Goal: Find specific page/section: Find specific page/section

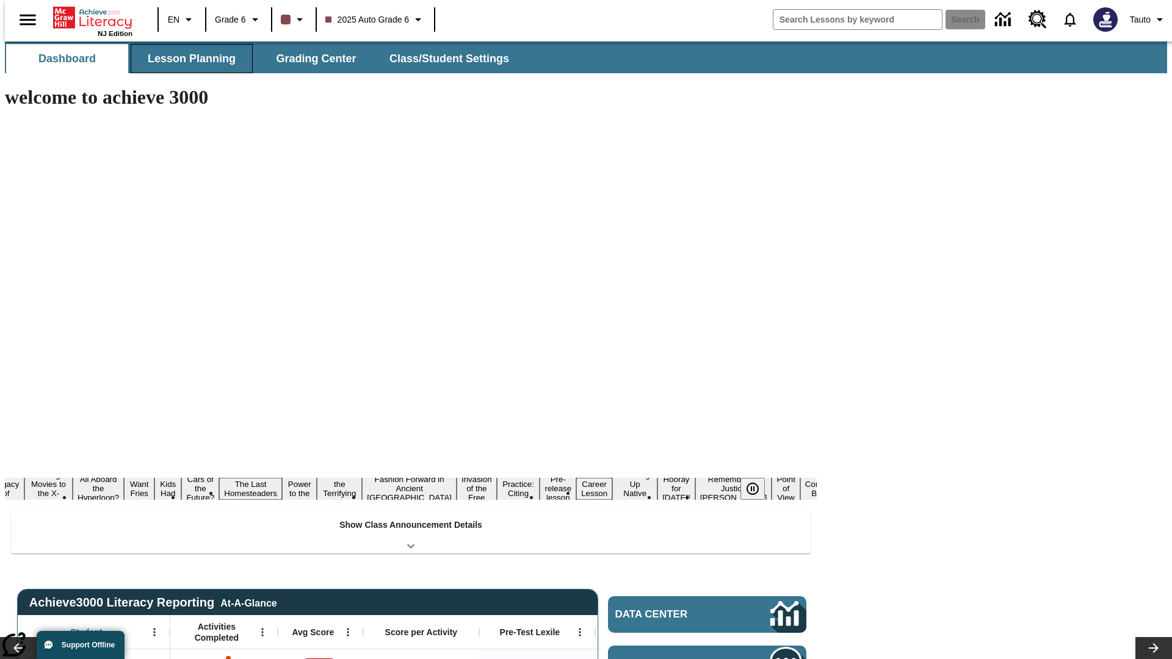
click at [187, 59] on button "Lesson Planning" at bounding box center [192, 58] width 122 height 29
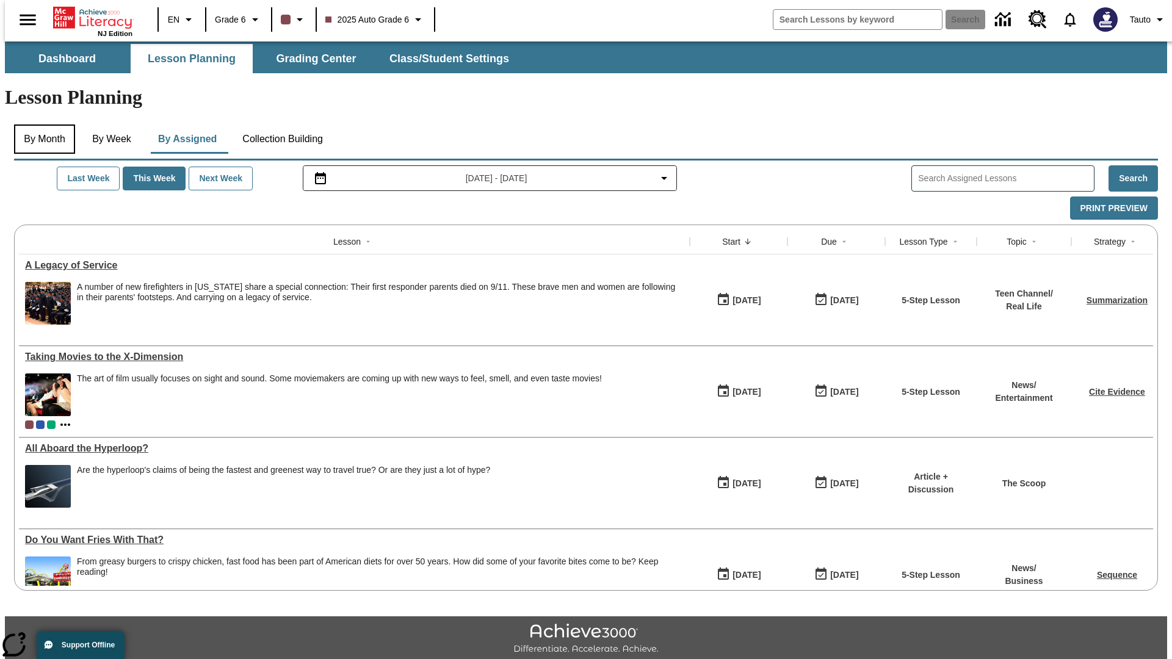
click at [41, 124] on button "By Month" at bounding box center [44, 138] width 61 height 29
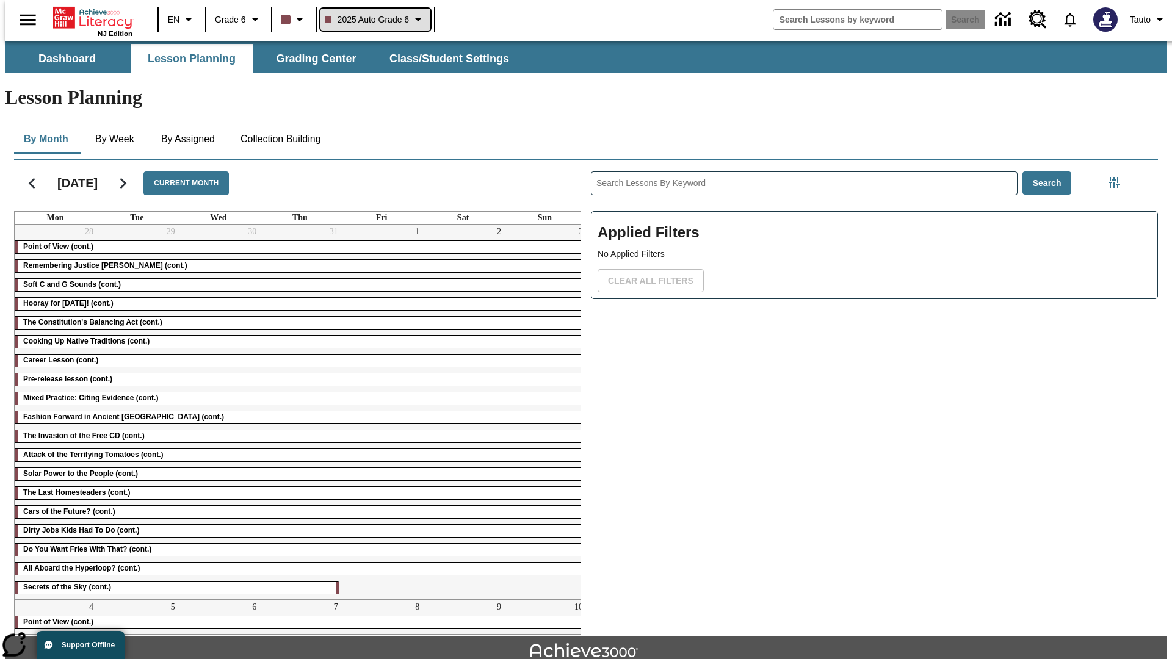
click at [373, 20] on span "2025 Auto Grade 6" at bounding box center [367, 19] width 84 height 13
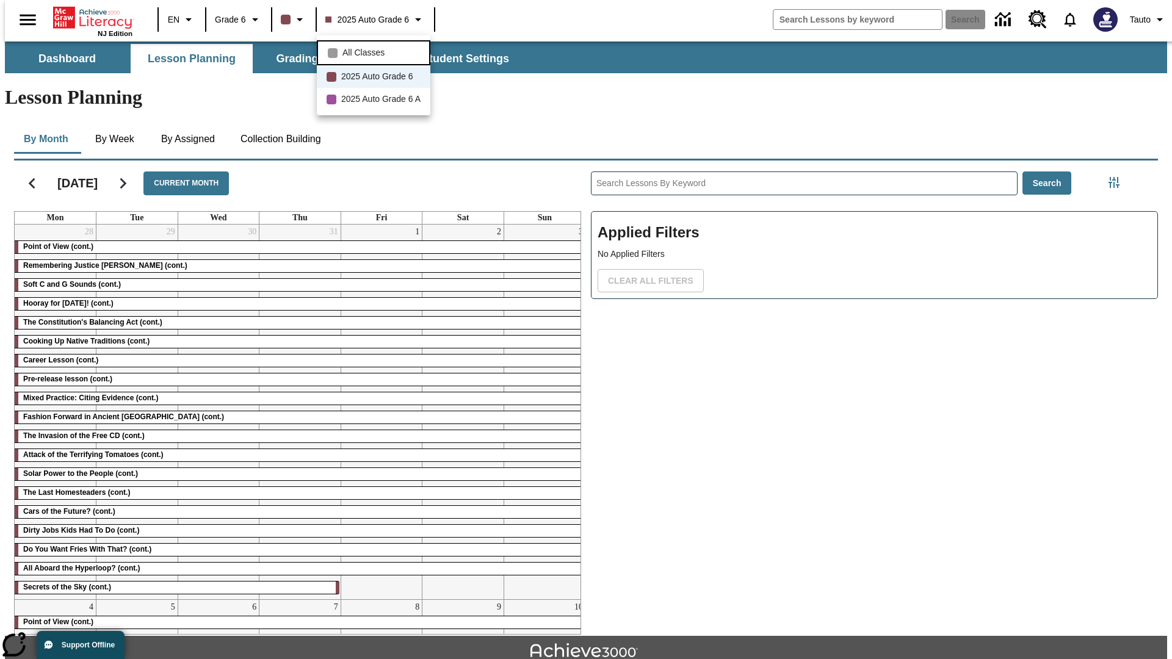
click at [375, 51] on span "All Classes" at bounding box center [363, 52] width 42 height 13
